Goal: Task Accomplishment & Management: Manage account settings

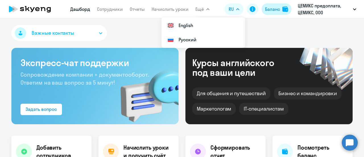
select select "30"
click at [274, 7] on div "Баланс" at bounding box center [272, 9] width 15 height 7
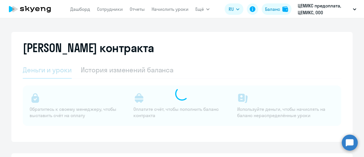
select select "english_adult_not_native_speaker"
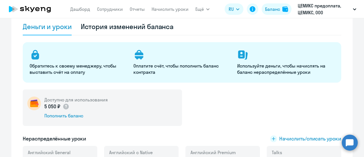
scroll to position [114, 0]
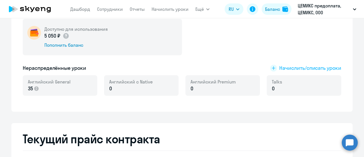
click at [295, 67] on span "Начислить/списать уроки" at bounding box center [310, 67] width 62 height 7
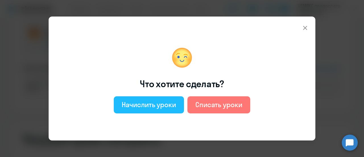
click at [147, 107] on div "Начислить уроки" at bounding box center [149, 104] width 54 height 9
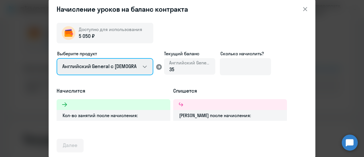
click at [118, 65] on select "Английский General с [DEMOGRAPHIC_DATA] преподавателем Английский General с [DE…" at bounding box center [105, 66] width 97 height 17
select select "english_adult_not_native_speaker_premium"
click at [57, 58] on select "Английский General с [DEMOGRAPHIC_DATA] преподавателем Английский General с [DE…" at bounding box center [105, 66] width 97 height 17
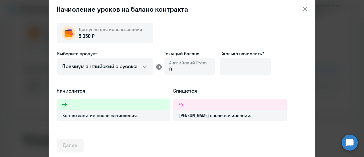
click at [193, 68] on div "0" at bounding box center [189, 69] width 41 height 7
click at [174, 68] on div "0" at bounding box center [189, 69] width 41 height 7
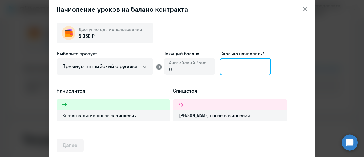
click at [240, 67] on input at bounding box center [245, 66] width 51 height 17
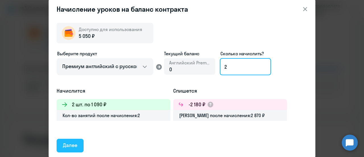
type input "2"
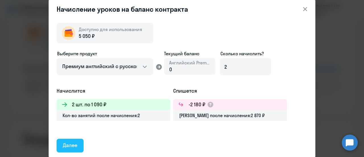
click at [79, 146] on button "Далее" at bounding box center [70, 146] width 27 height 14
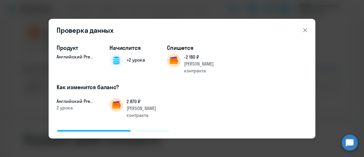
click at [109, 133] on div "Подтвердить и начислить" at bounding box center [94, 136] width 62 height 7
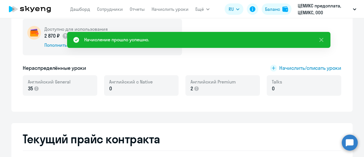
scroll to position [0, 0]
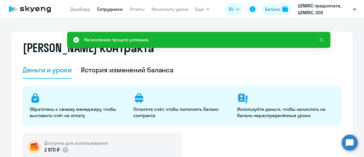
click at [105, 7] on link "Сотрудники" at bounding box center [110, 9] width 26 height 6
select select "30"
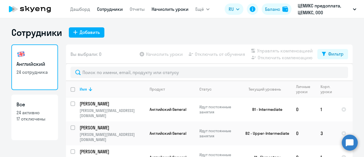
click at [167, 9] on link "Начислить уроки" at bounding box center [170, 9] width 37 height 6
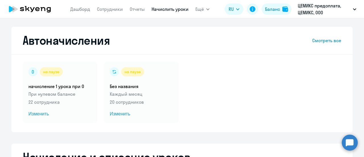
select select "10"
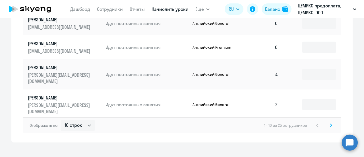
scroll to position [393, 0]
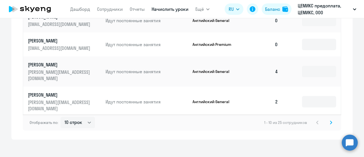
click at [330, 120] on icon at bounding box center [331, 122] width 2 height 4
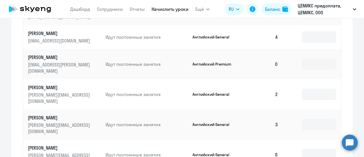
scroll to position [279, 0]
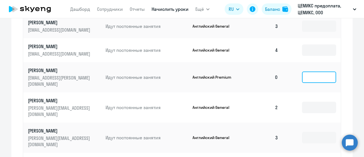
click at [302, 71] on input at bounding box center [319, 76] width 34 height 11
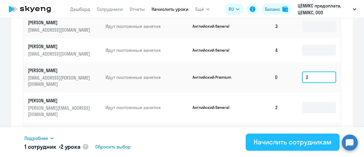
type input "2"
click at [295, 145] on div "Начислить сотрудникам" at bounding box center [293, 141] width 78 height 9
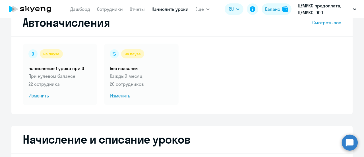
scroll to position [0, 0]
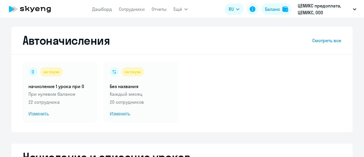
select select "10"
click at [126, 8] on link "Сотрудники" at bounding box center [132, 9] width 26 height 6
select select "30"
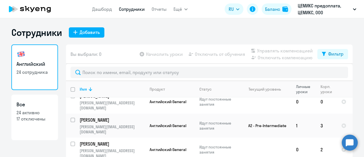
scroll to position [171, 0]
